Goal: Task Accomplishment & Management: Manage account settings

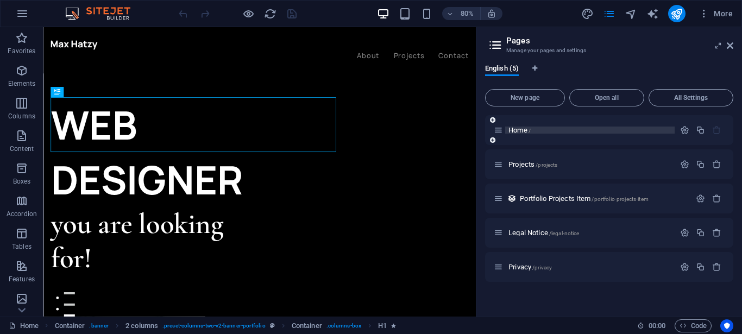
click at [512, 131] on span "Home /" at bounding box center [519, 130] width 22 height 8
click at [514, 167] on span "Projects /projects" at bounding box center [532, 164] width 49 height 8
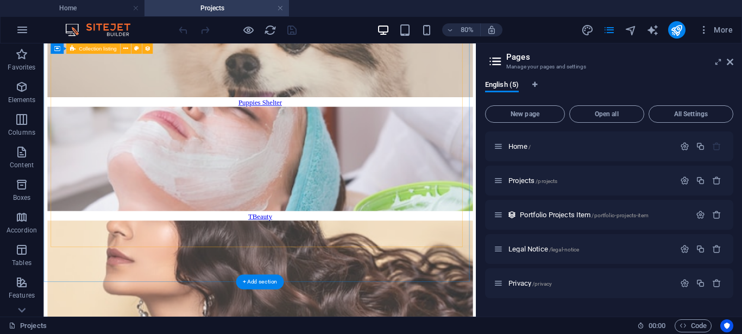
scroll to position [326, 0]
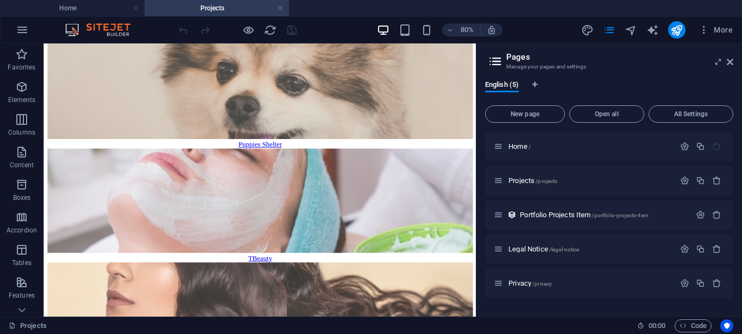
click at [495, 64] on icon at bounding box center [495, 61] width 16 height 15
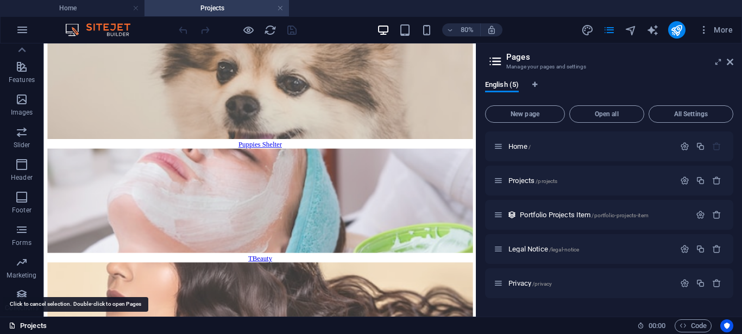
click at [33, 326] on link "Projects" at bounding box center [28, 325] width 38 height 13
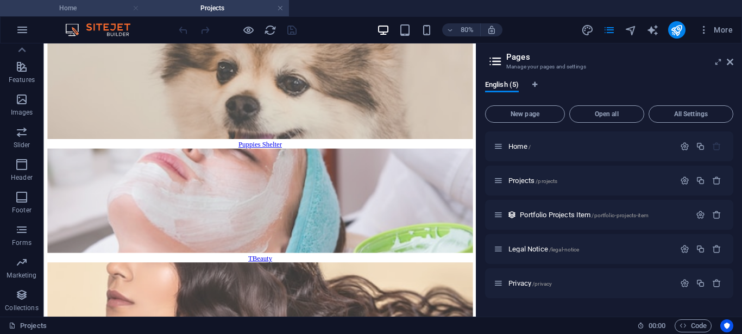
drag, startPoint x: 137, startPoint y: 12, endPoint x: 519, endPoint y: 16, distance: 382.2
click at [137, 12] on link at bounding box center [135, 8] width 7 height 10
click at [282, 21] on div at bounding box center [237, 29] width 122 height 17
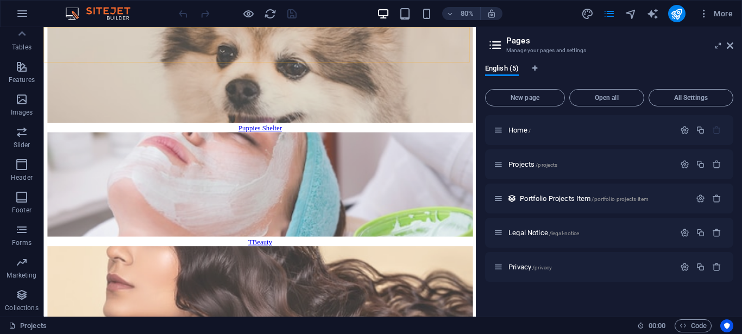
scroll to position [199, 0]
click at [729, 50] on header "Pages Manage your pages and settings" at bounding box center [610, 41] width 246 height 28
click at [726, 47] on icon at bounding box center [729, 45] width 7 height 9
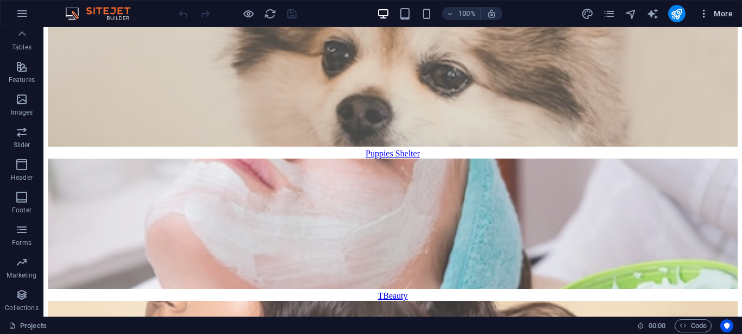
click at [703, 18] on icon "button" at bounding box center [703, 13] width 11 height 11
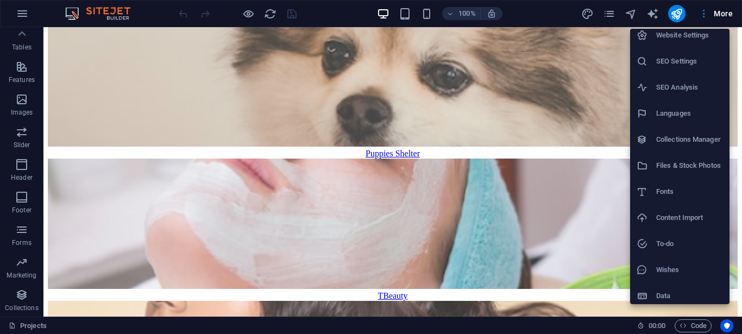
scroll to position [11, 0]
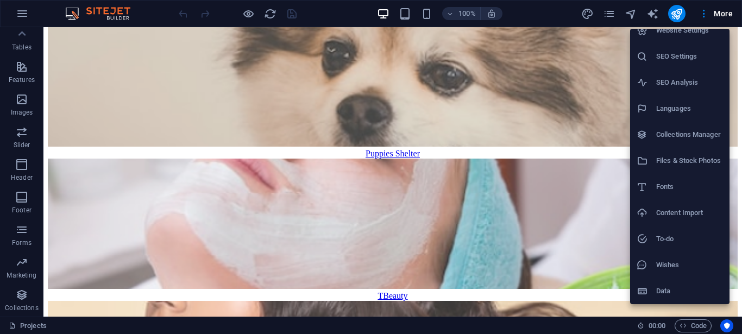
click at [612, 13] on div at bounding box center [371, 167] width 742 height 334
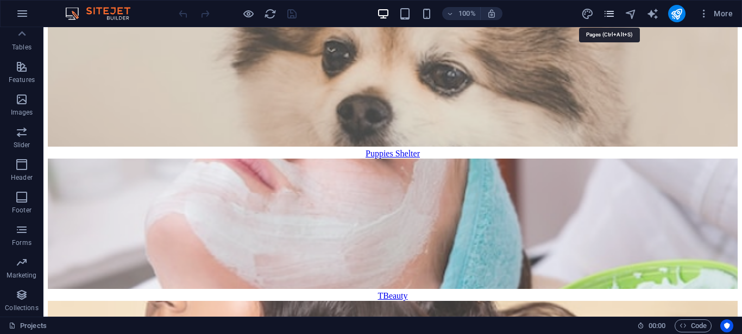
click at [609, 11] on icon "pages" at bounding box center [609, 14] width 12 height 12
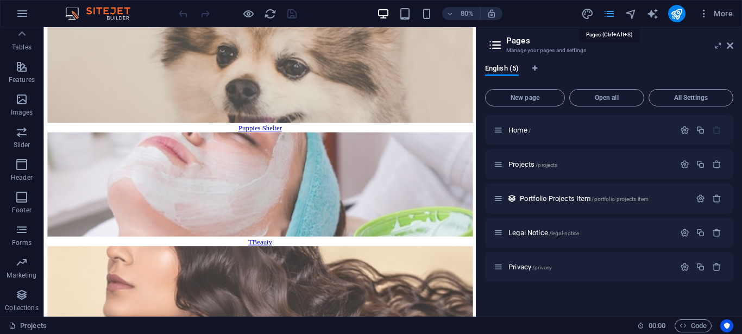
click at [609, 11] on icon "pages" at bounding box center [609, 14] width 12 height 12
click at [653, 15] on icon "text_generator" at bounding box center [652, 14] width 12 height 12
select select "English"
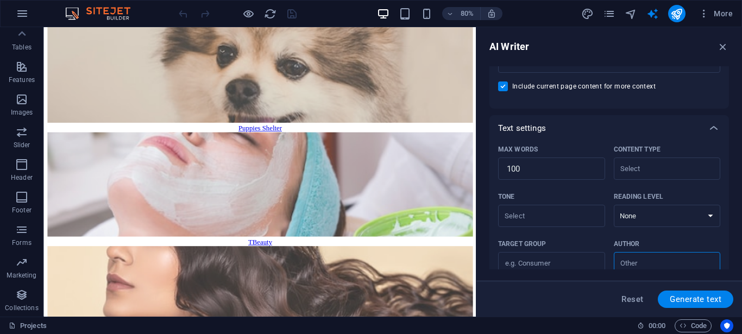
scroll to position [312, 0]
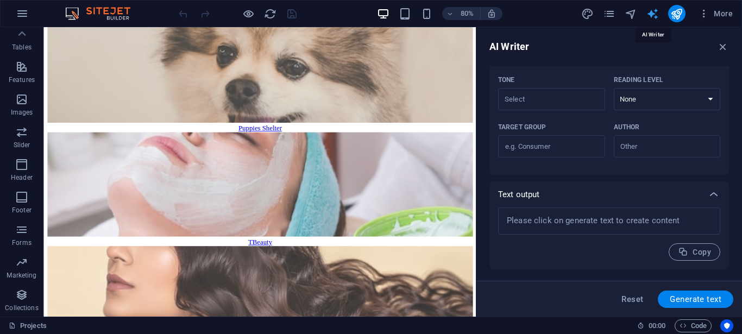
click at [653, 12] on icon "text_generator" at bounding box center [652, 14] width 12 height 12
click at [269, 16] on icon "reload" at bounding box center [270, 14] width 12 height 12
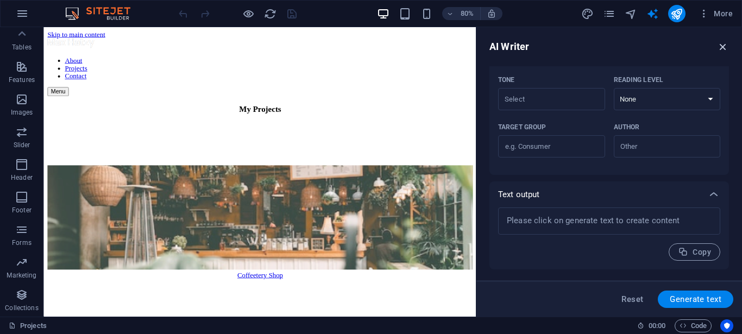
scroll to position [0, 0]
click at [720, 49] on icon "button" at bounding box center [723, 47] width 12 height 12
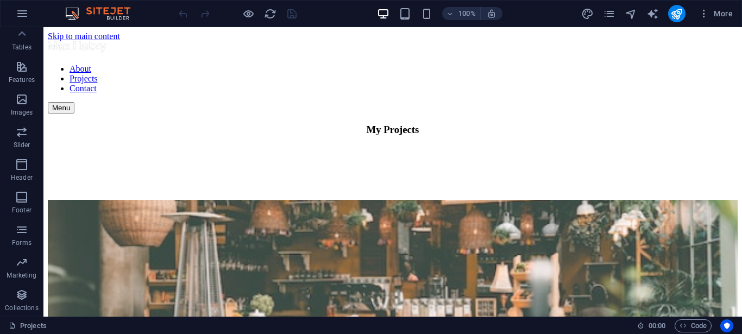
click at [83, 13] on img at bounding box center [102, 13] width 81 height 13
click at [19, 10] on icon "button" at bounding box center [22, 13] width 13 height 13
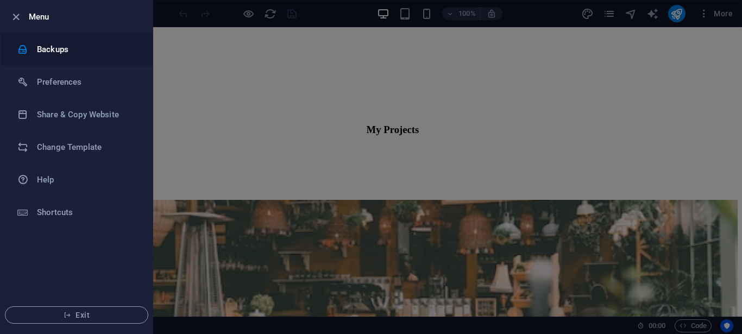
click at [47, 48] on h6 "Backups" at bounding box center [87, 49] width 100 height 13
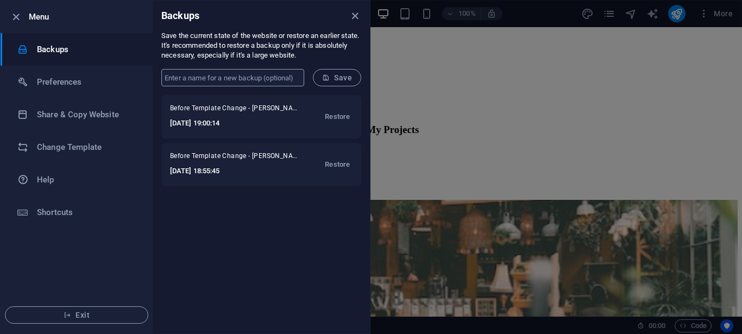
click at [221, 75] on input "text" at bounding box center [232, 77] width 143 height 17
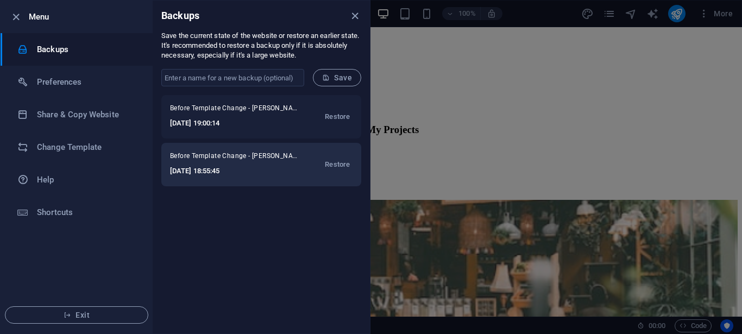
click at [262, 168] on h6 "2025-10-03 18:55:45" at bounding box center [235, 170] width 130 height 13
click at [327, 166] on span "Restore" at bounding box center [337, 164] width 25 height 13
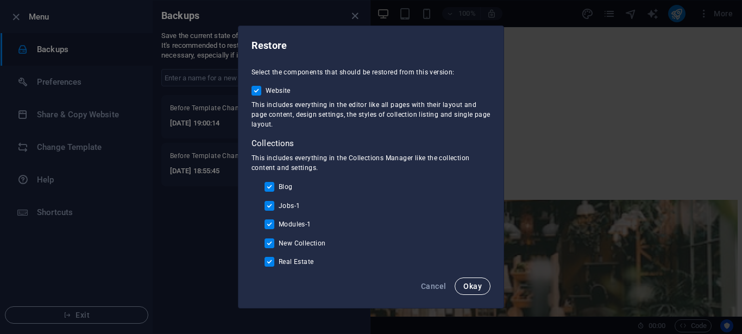
click at [469, 282] on span "Okay" at bounding box center [472, 286] width 18 height 9
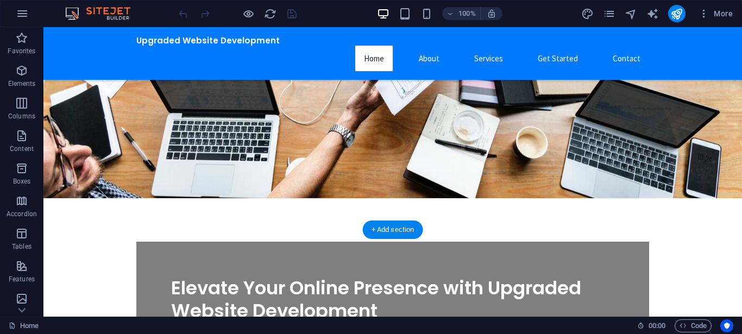
scroll to position [941, 0]
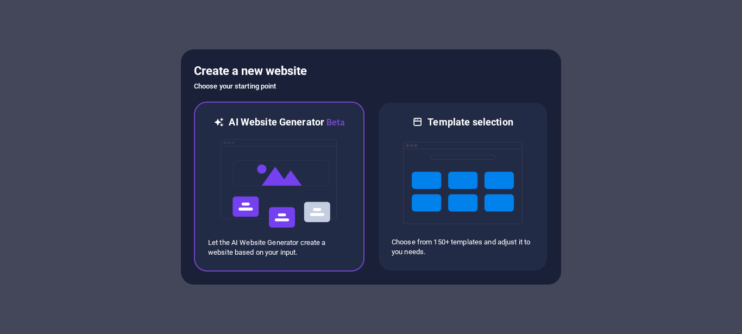
click at [241, 179] on img at bounding box center [278, 183] width 119 height 109
